Goal: Obtain resource: Obtain resource

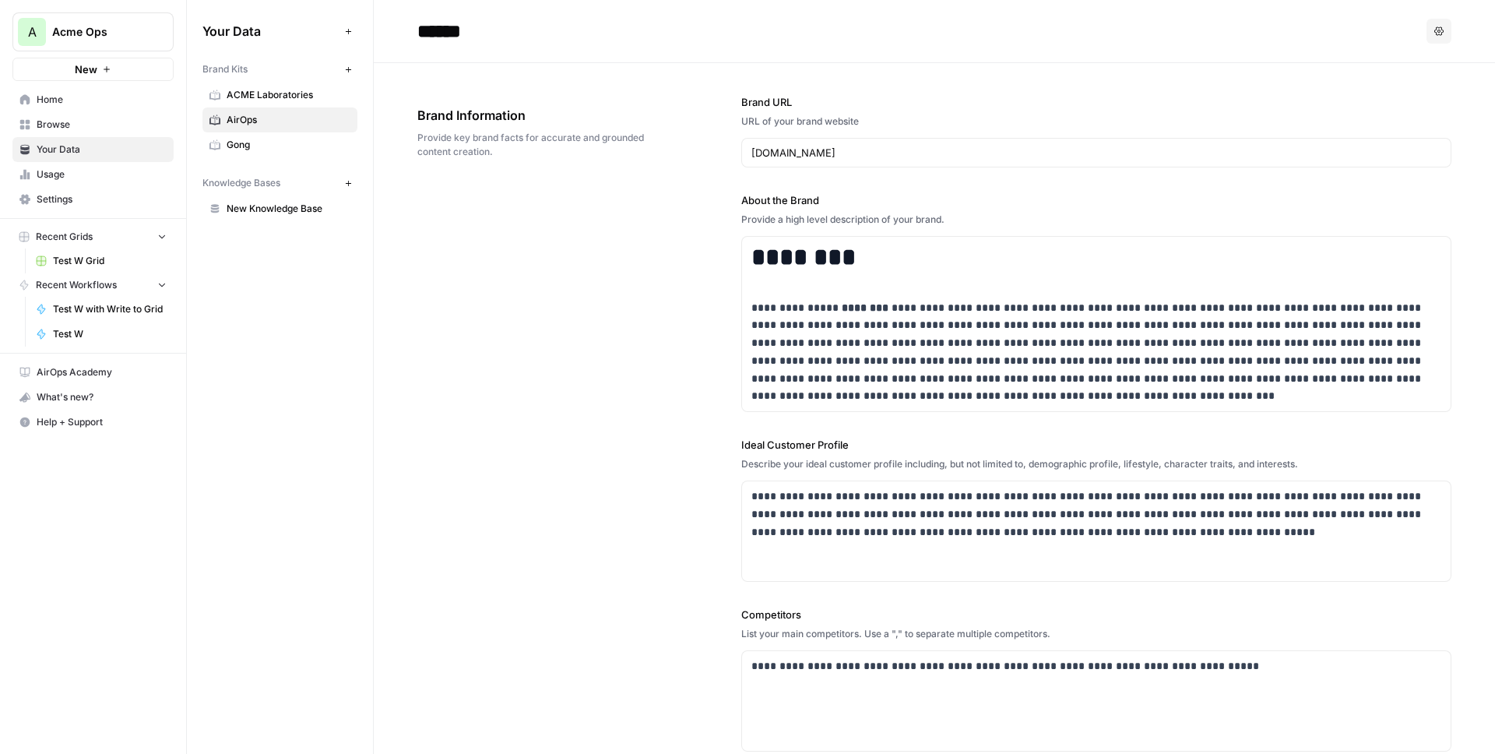
click at [76, 73] on span "New" at bounding box center [86, 69] width 23 height 16
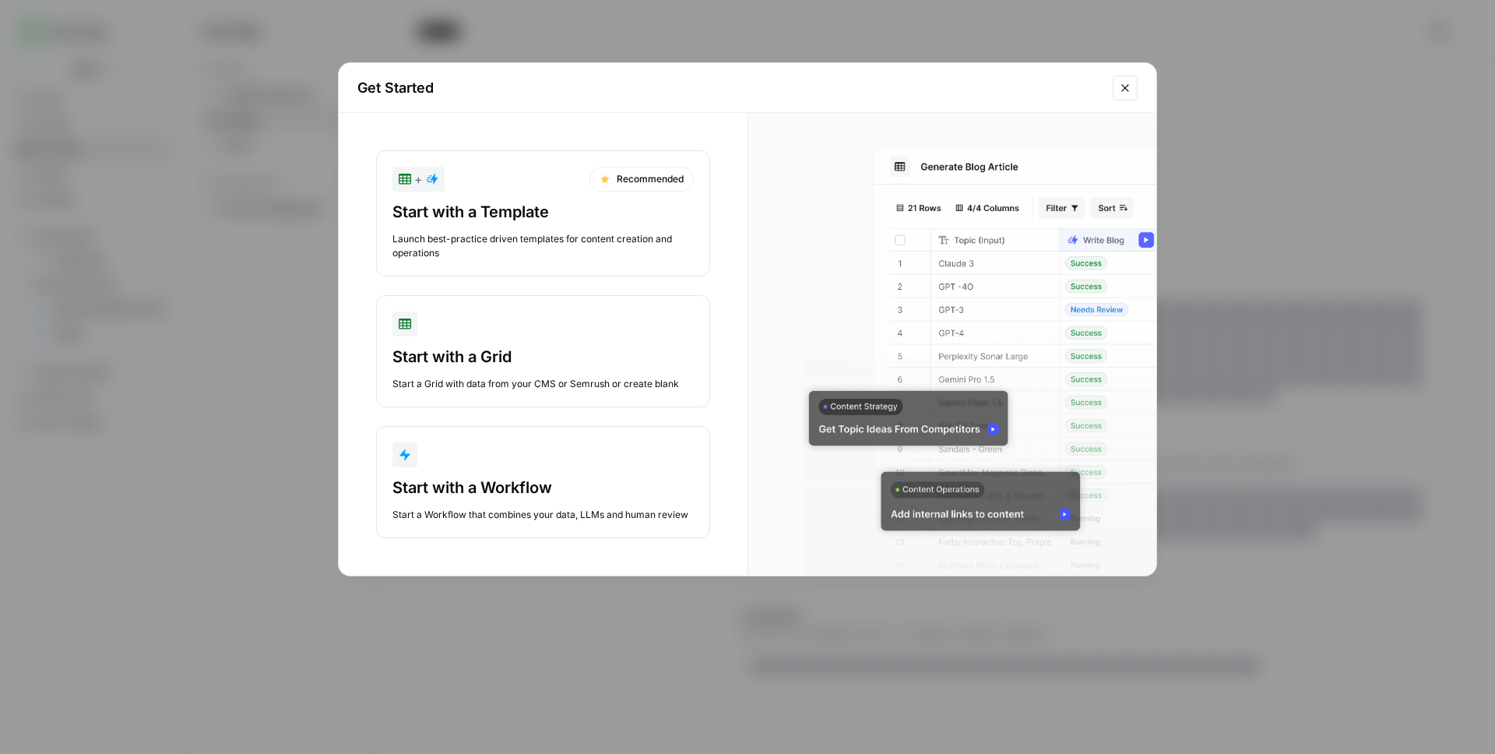
click at [467, 205] on div "Start with a Template" at bounding box center [542, 212] width 301 height 22
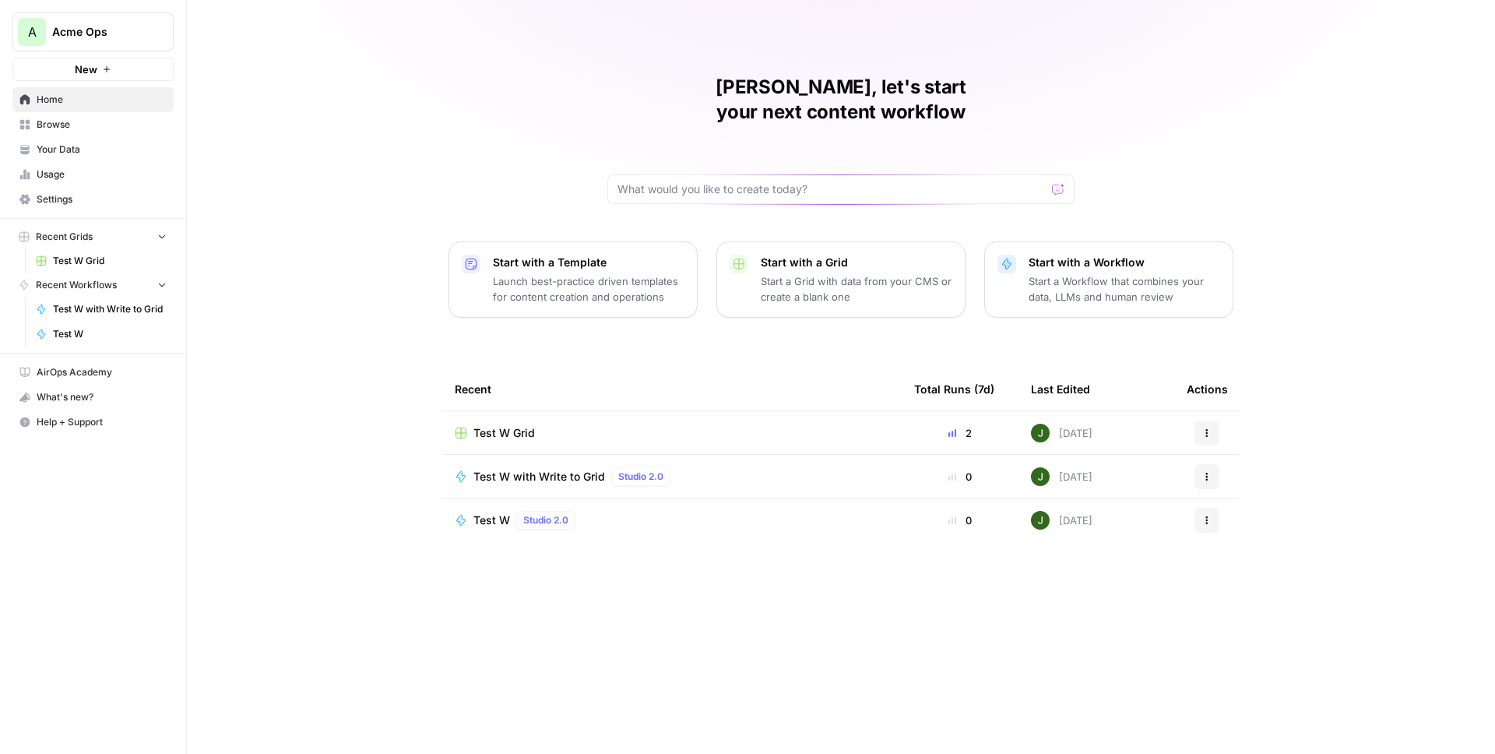
click at [78, 16] on button "A Acme Ops" at bounding box center [92, 31] width 161 height 39
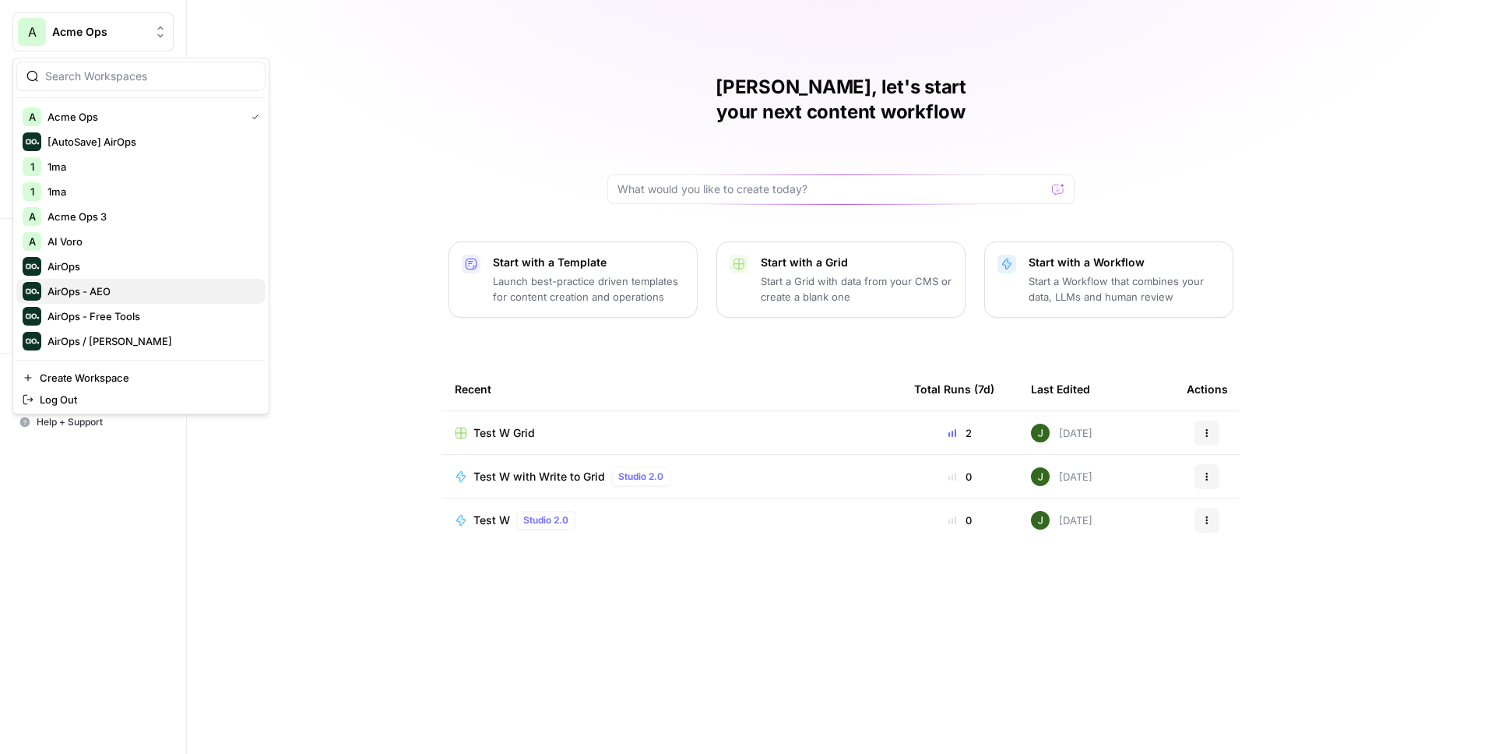
scroll to position [20, 0]
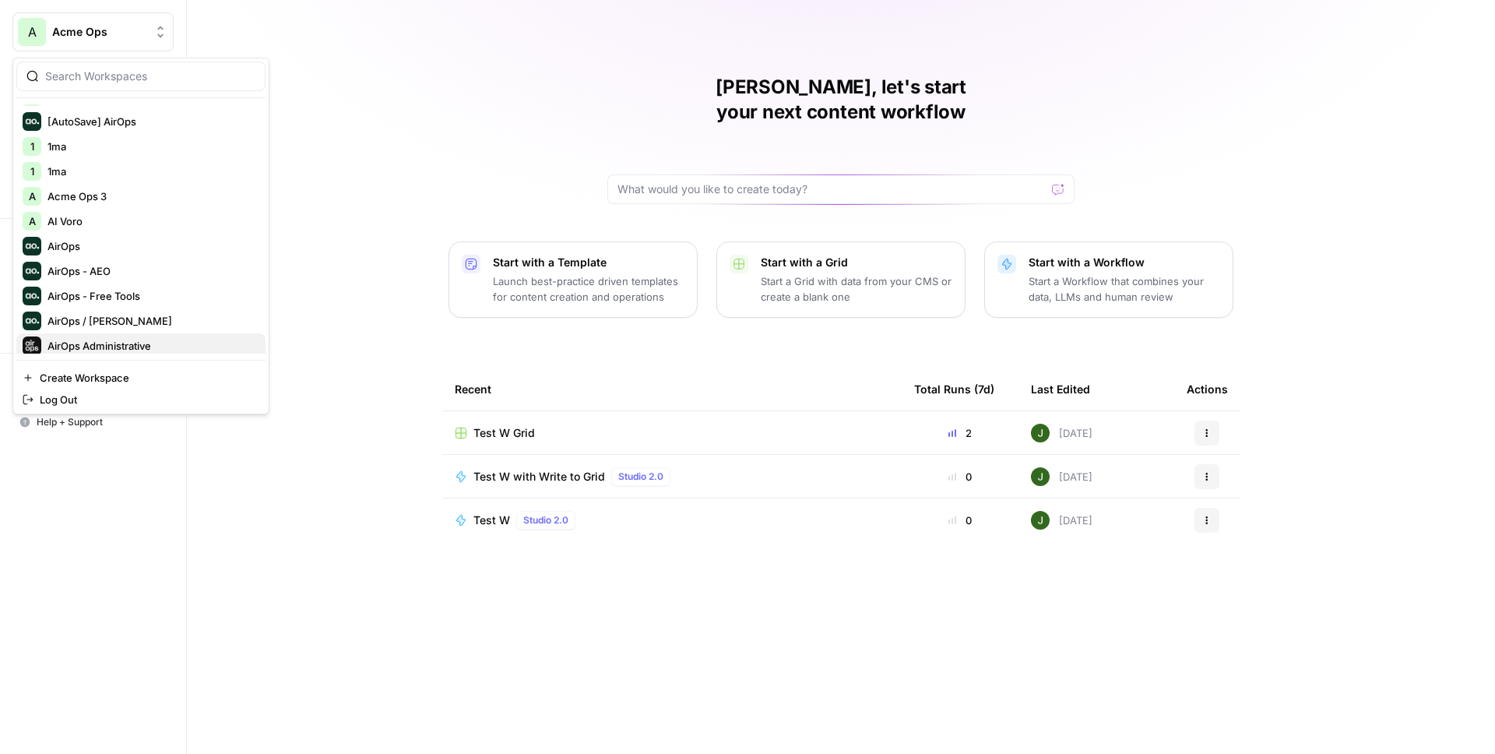
click at [125, 341] on span "AirOps Administrative" at bounding box center [150, 346] width 206 height 16
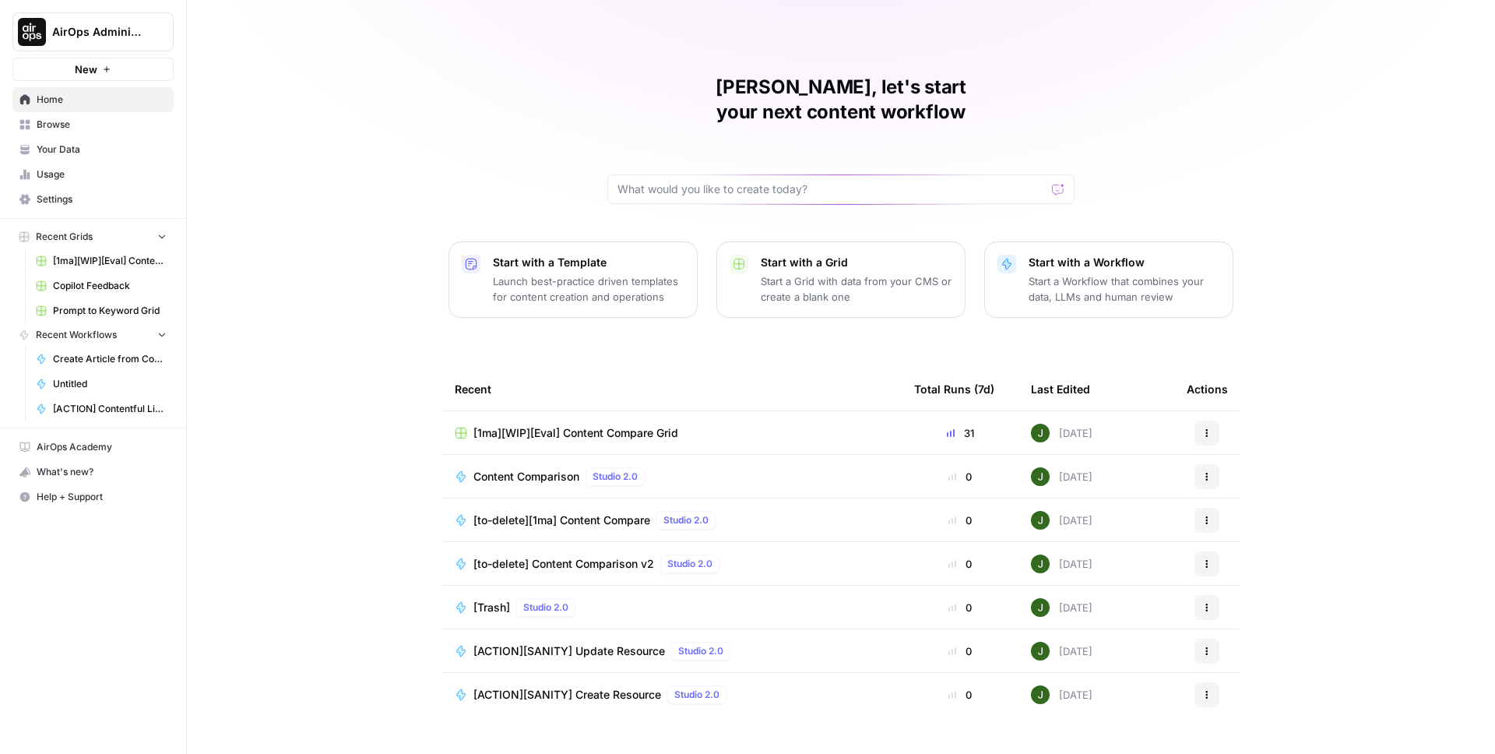
click at [100, 125] on span "Browse" at bounding box center [102, 125] width 130 height 14
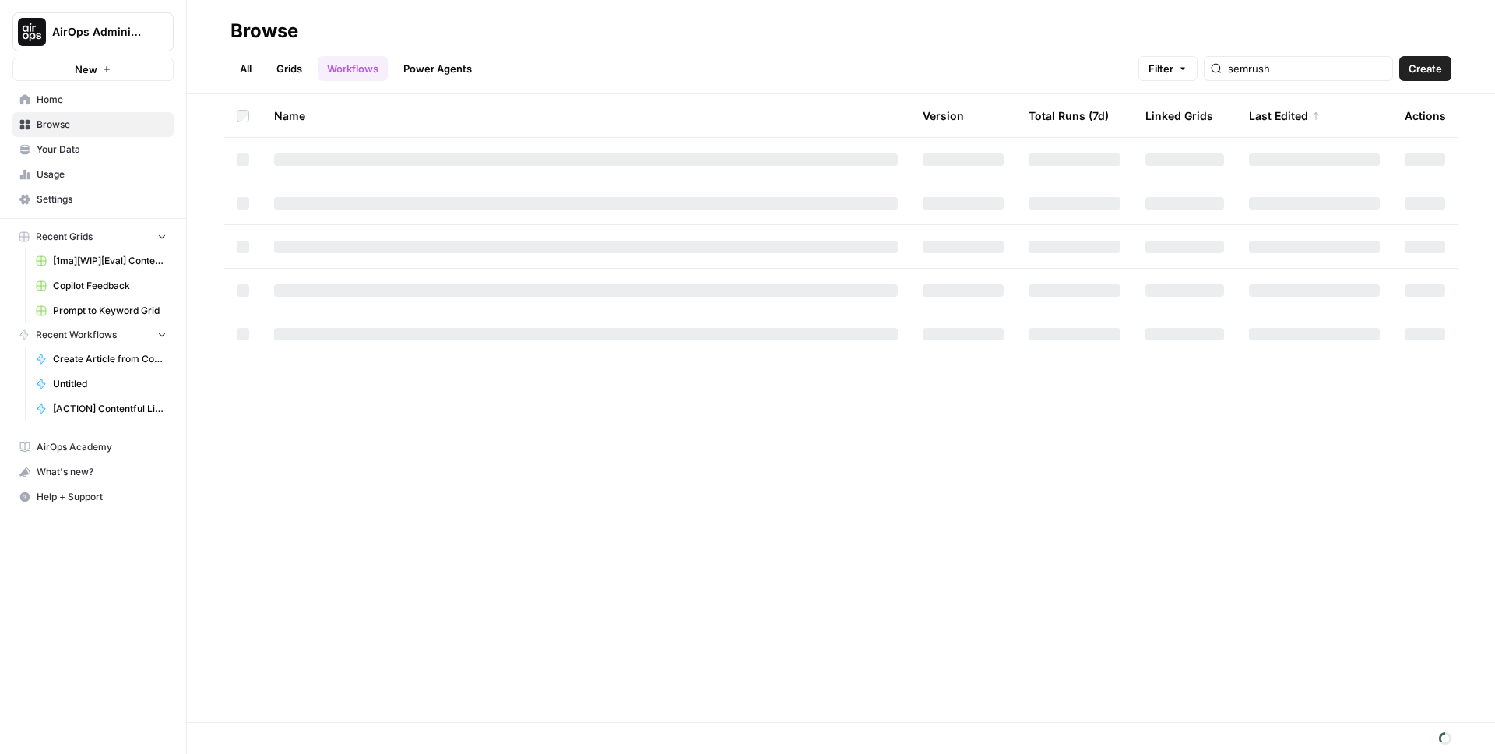
click at [292, 67] on link "Grids" at bounding box center [289, 68] width 44 height 25
click at [1297, 67] on input "search" at bounding box center [1293, 69] width 158 height 16
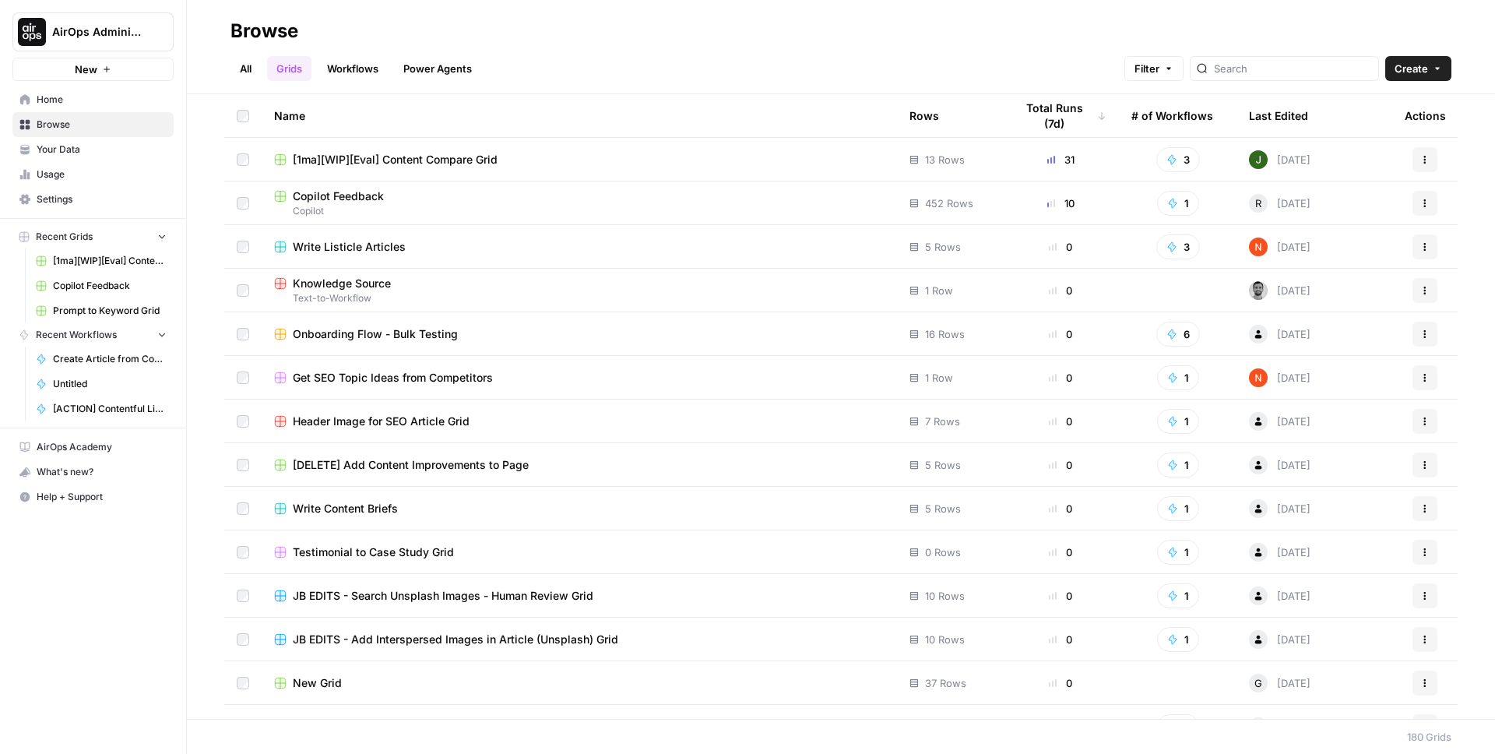
click at [117, 29] on span "AirOps Administrative" at bounding box center [99, 32] width 94 height 16
type input "power"
click at [122, 78] on input "power" at bounding box center [150, 77] width 210 height 16
click at [1272, 69] on input "search" at bounding box center [1293, 69] width 158 height 16
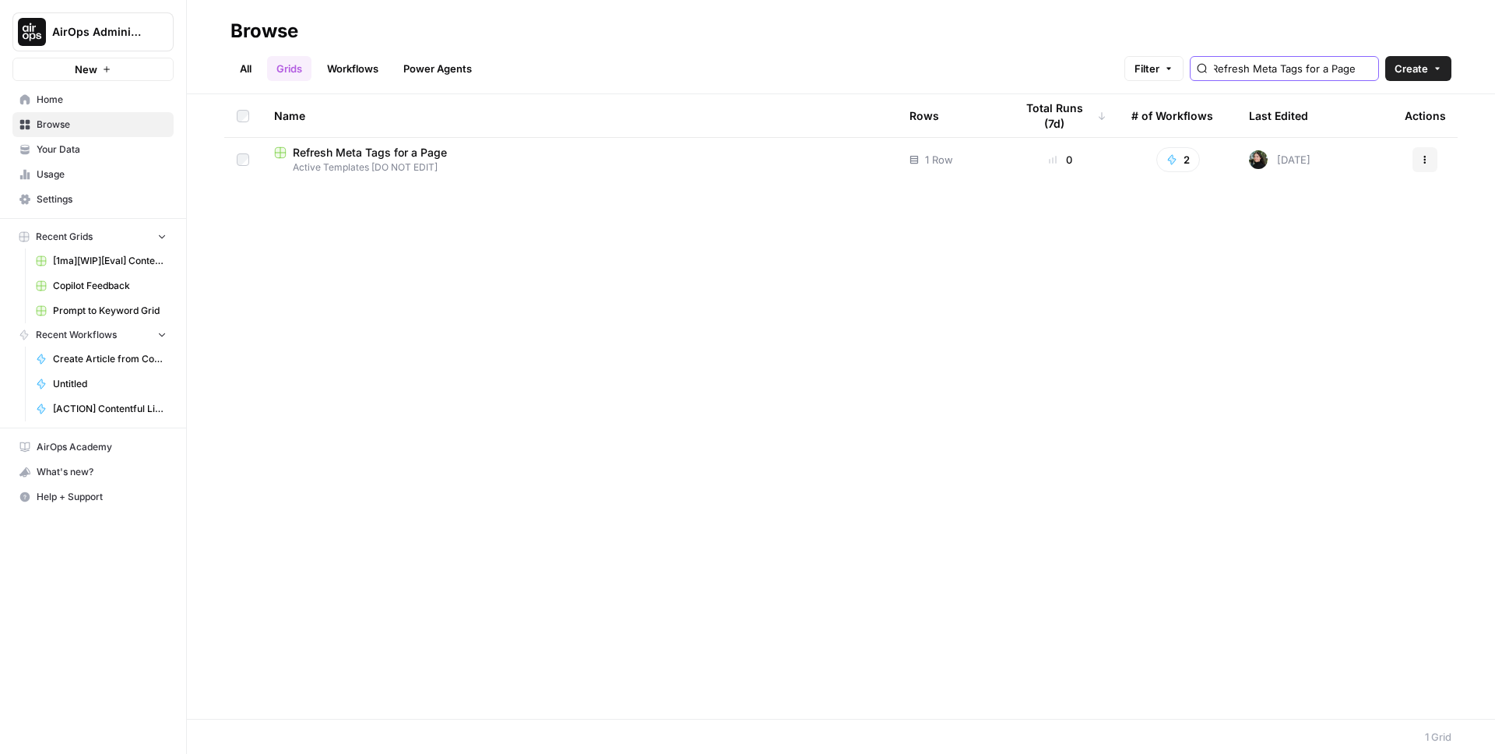
type input "Refresh Meta Tags for a Page"
click at [401, 149] on span "Refresh Meta Tags for a Page" at bounding box center [370, 153] width 154 height 16
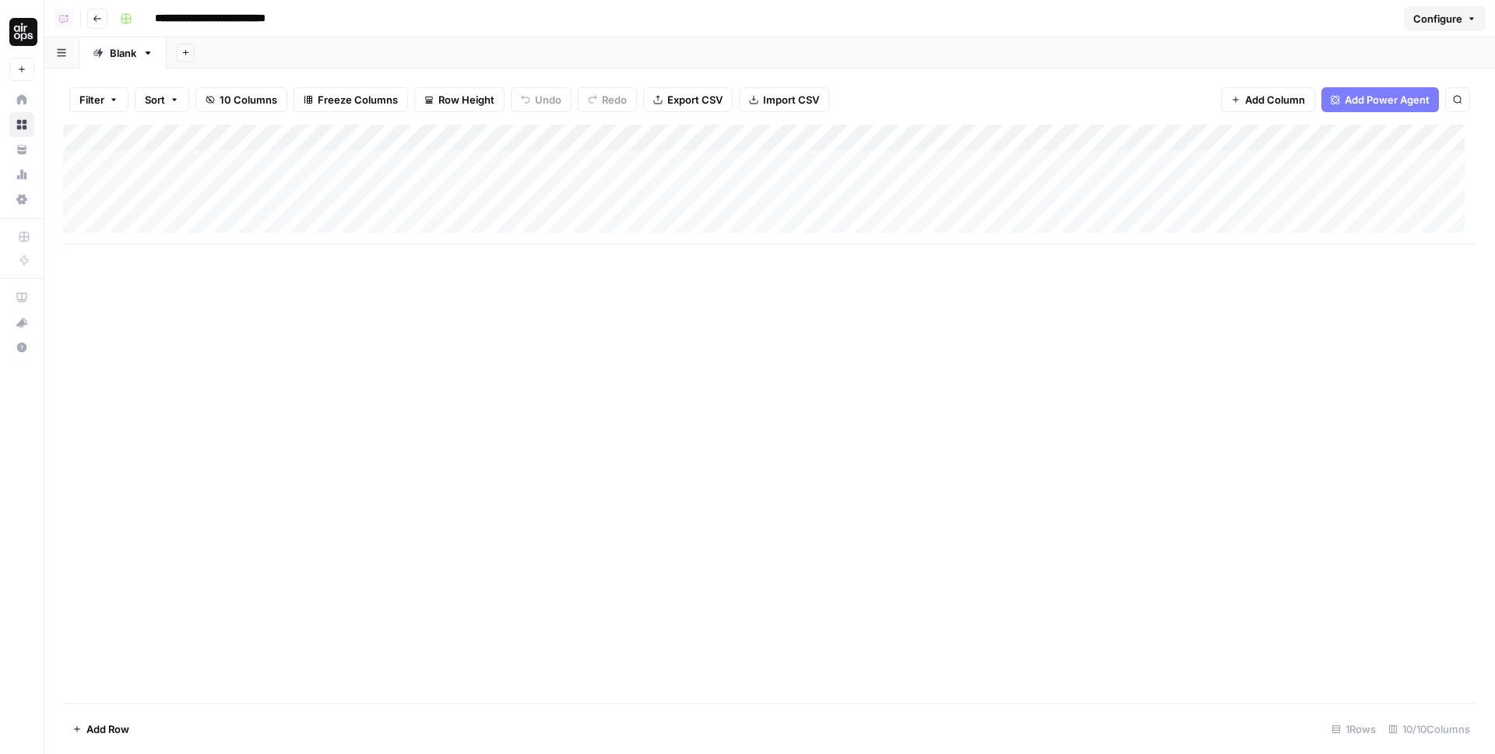
click at [1467, 14] on icon "button" at bounding box center [1471, 18] width 9 height 9
click at [1290, 16] on div "**********" at bounding box center [756, 18] width 1284 height 25
